Goal: Information Seeking & Learning: Learn about a topic

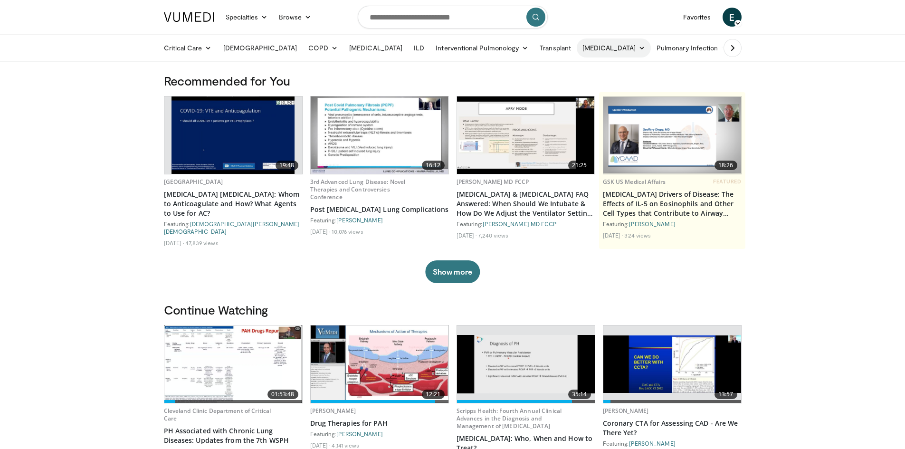
click at [639, 48] on icon at bounding box center [642, 48] width 7 height 7
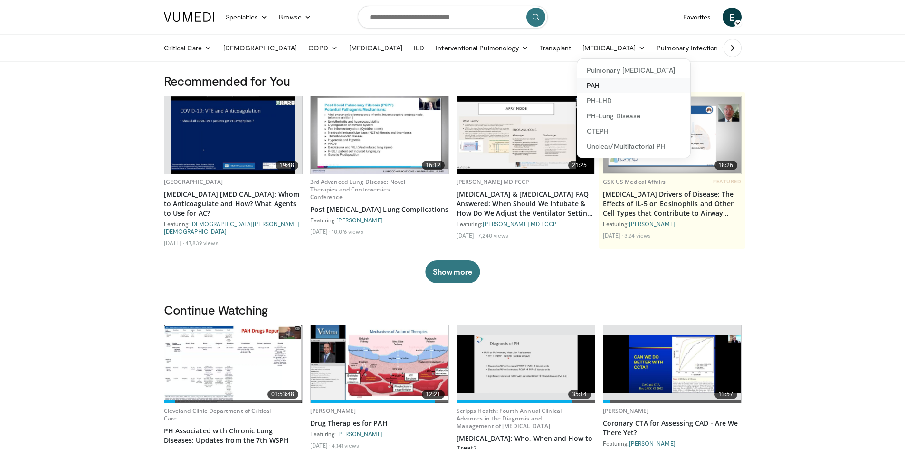
click at [577, 85] on link "PAH" at bounding box center [633, 85] width 113 height 15
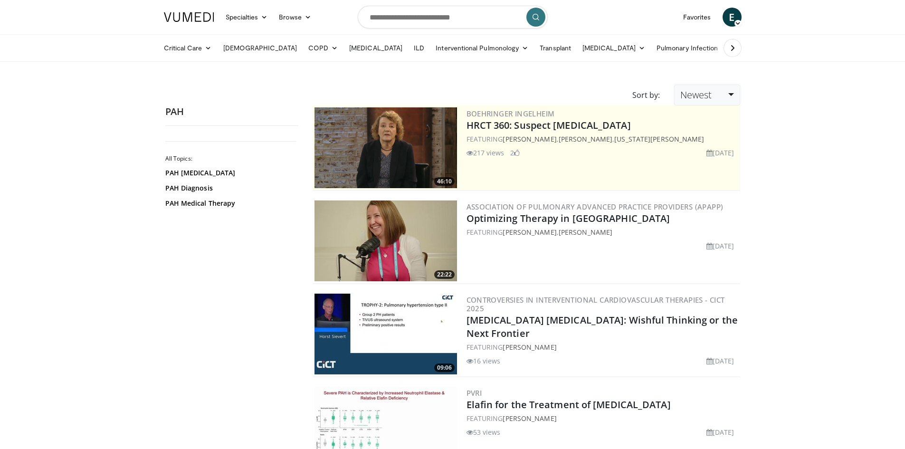
click at [725, 94] on link "Newest" at bounding box center [707, 95] width 66 height 21
click at [726, 93] on link "Newest" at bounding box center [707, 95] width 66 height 21
click at [208, 203] on link "PAH Medical Therapy" at bounding box center [229, 204] width 128 height 10
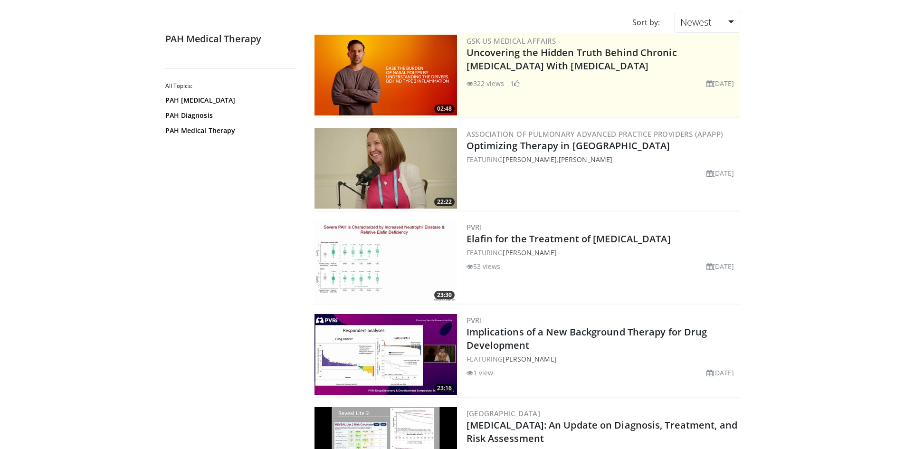
scroll to position [95, 0]
